Goal: Navigation & Orientation: Find specific page/section

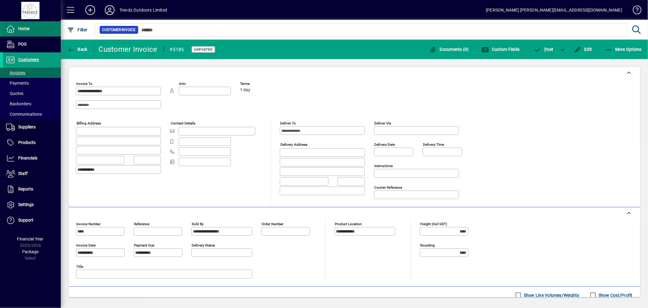
click at [50, 30] on span at bounding box center [32, 29] width 58 height 15
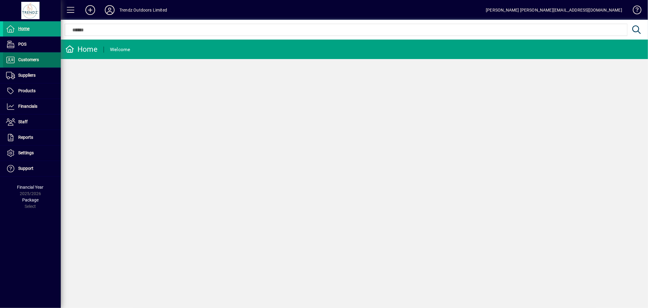
click at [29, 66] on span at bounding box center [32, 60] width 58 height 15
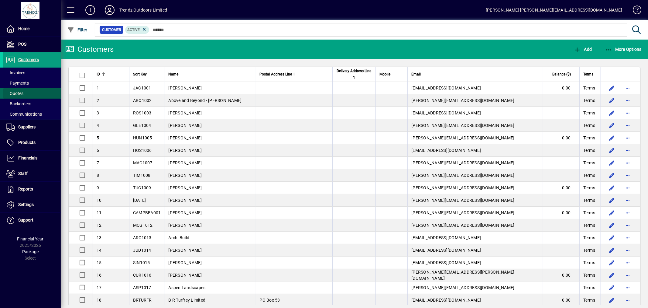
click at [22, 88] on span at bounding box center [32, 93] width 58 height 15
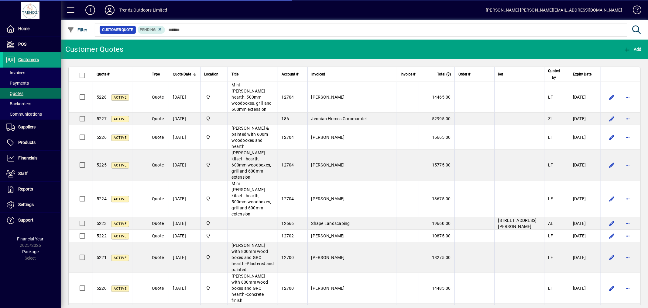
click at [24, 34] on span at bounding box center [32, 29] width 58 height 15
